Goal: Task Accomplishment & Management: Manage account settings

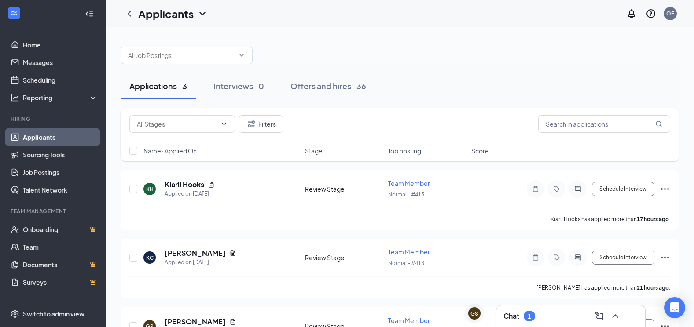
click at [575, 315] on div "Chat 1" at bounding box center [570, 316] width 135 height 14
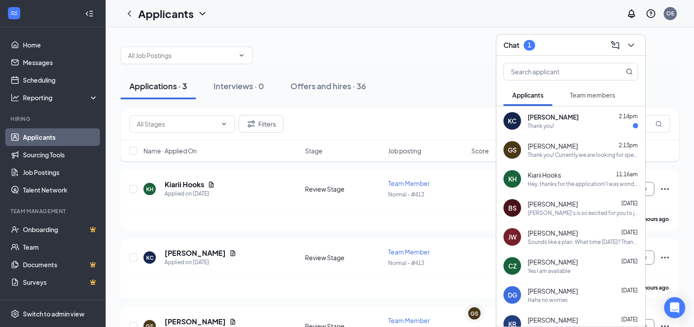
click at [549, 130] on div "KC [PERSON_NAME] 2:14pm Thank you!" at bounding box center [570, 120] width 149 height 29
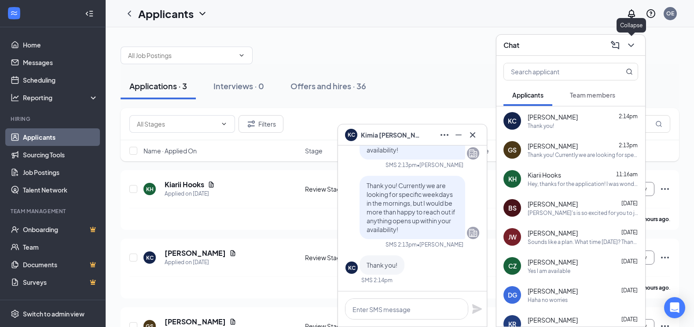
click at [636, 46] on icon "ChevronDown" at bounding box center [631, 45] width 11 height 11
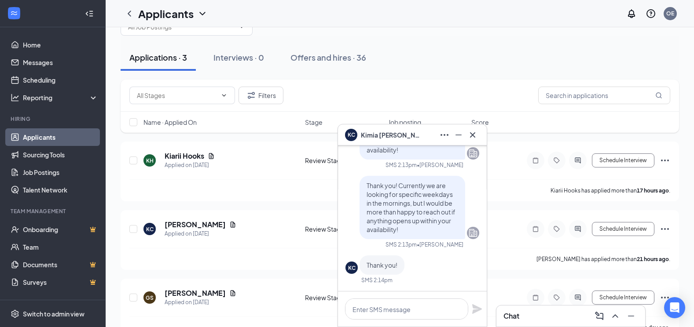
scroll to position [44, 0]
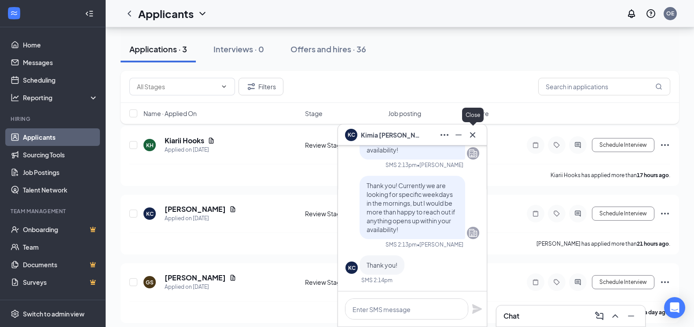
click at [480, 139] on div "KC [PERSON_NAME]" at bounding box center [412, 134] width 149 height 21
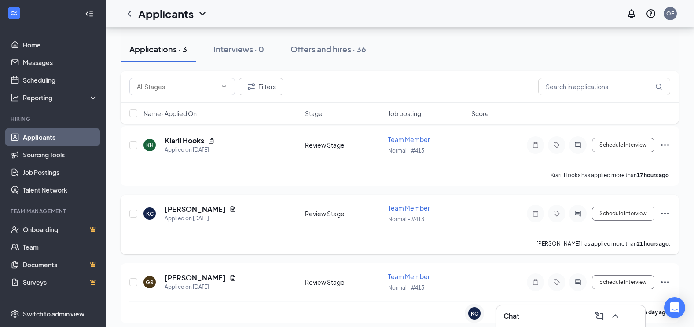
click at [663, 212] on icon "Ellipses" at bounding box center [664, 214] width 11 height 11
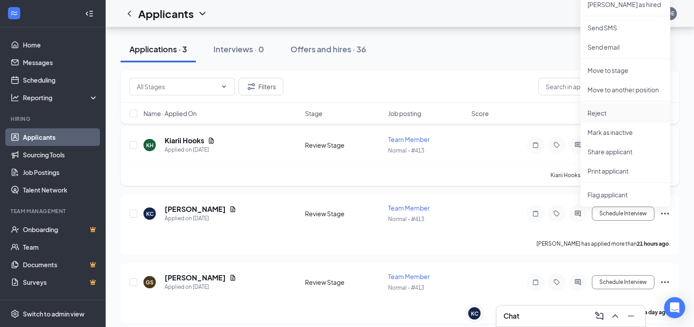
click at [598, 117] on p "Reject" at bounding box center [625, 113] width 76 height 9
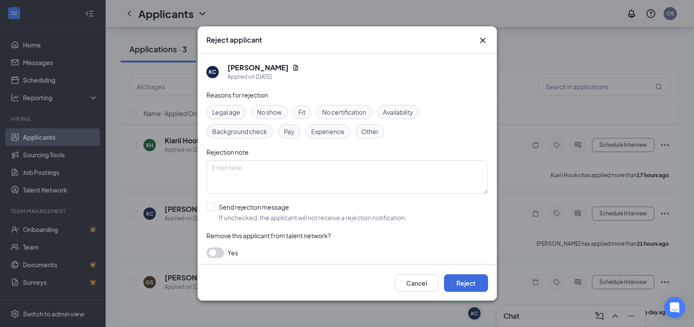
click at [401, 110] on span "Availability" at bounding box center [398, 112] width 30 height 10
click at [469, 283] on button "Reject" at bounding box center [466, 284] width 44 height 18
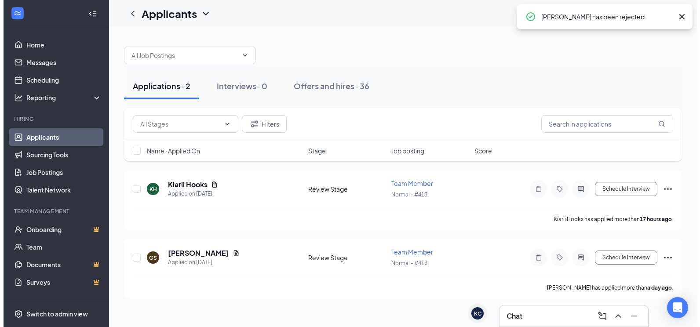
scroll to position [0, 0]
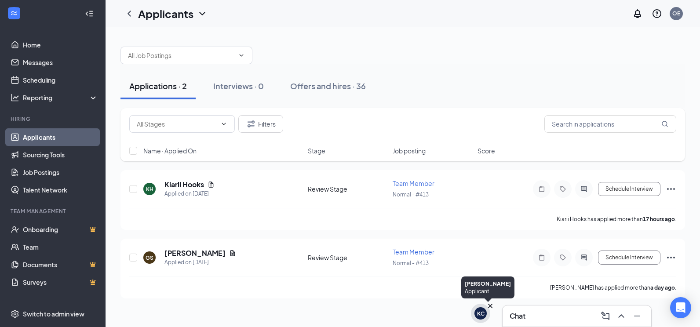
click at [491, 306] on icon "Cross" at bounding box center [490, 306] width 4 height 4
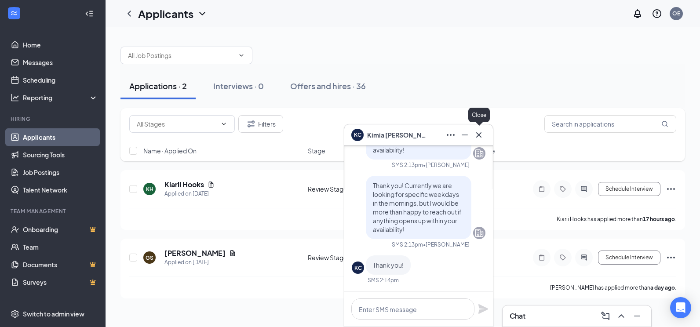
click at [485, 132] on button at bounding box center [479, 135] width 14 height 14
